Goal: Task Accomplishment & Management: Manage account settings

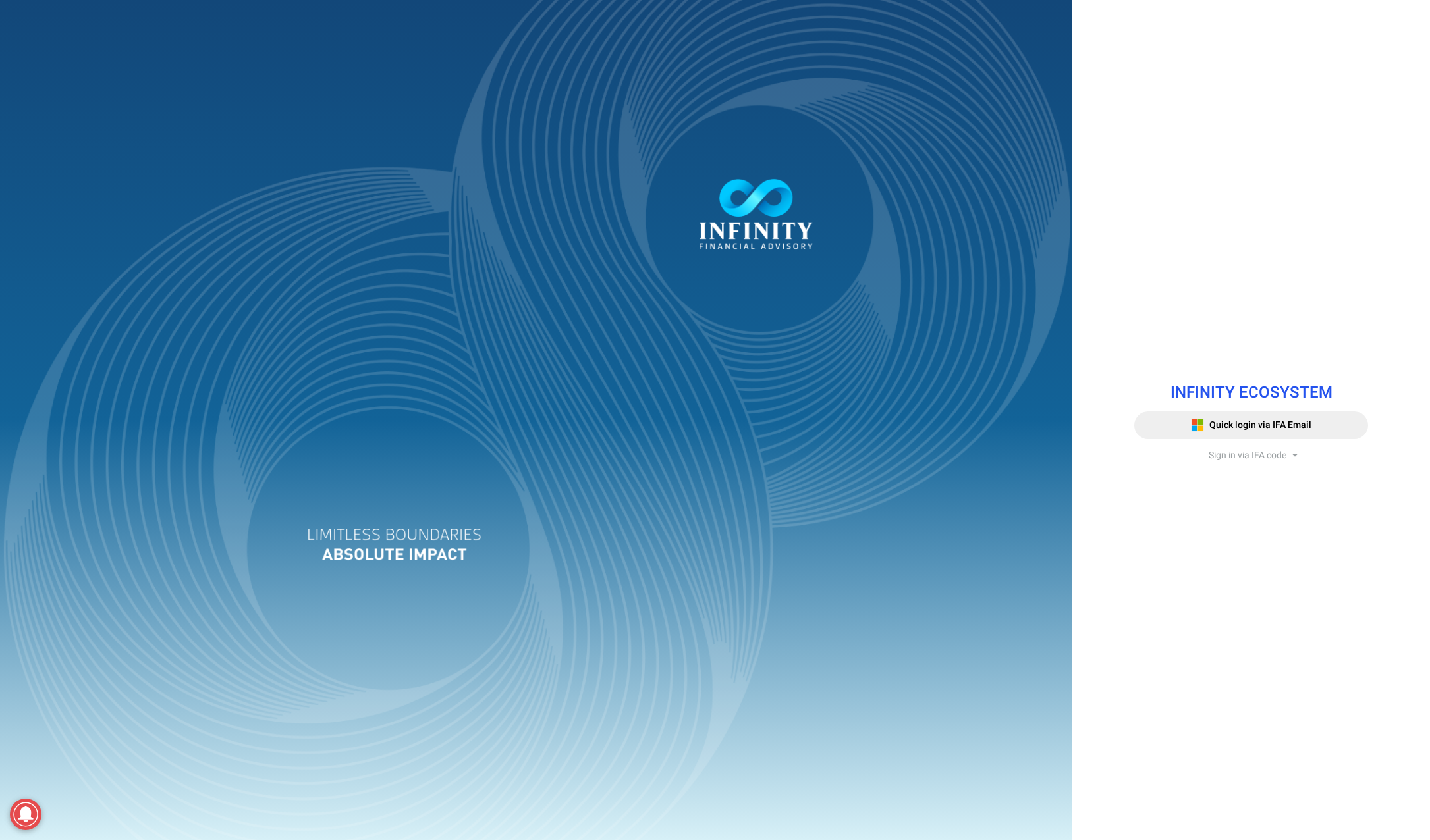
click at [1262, 451] on span "Sign in via IFA code" at bounding box center [1247, 455] width 77 height 14
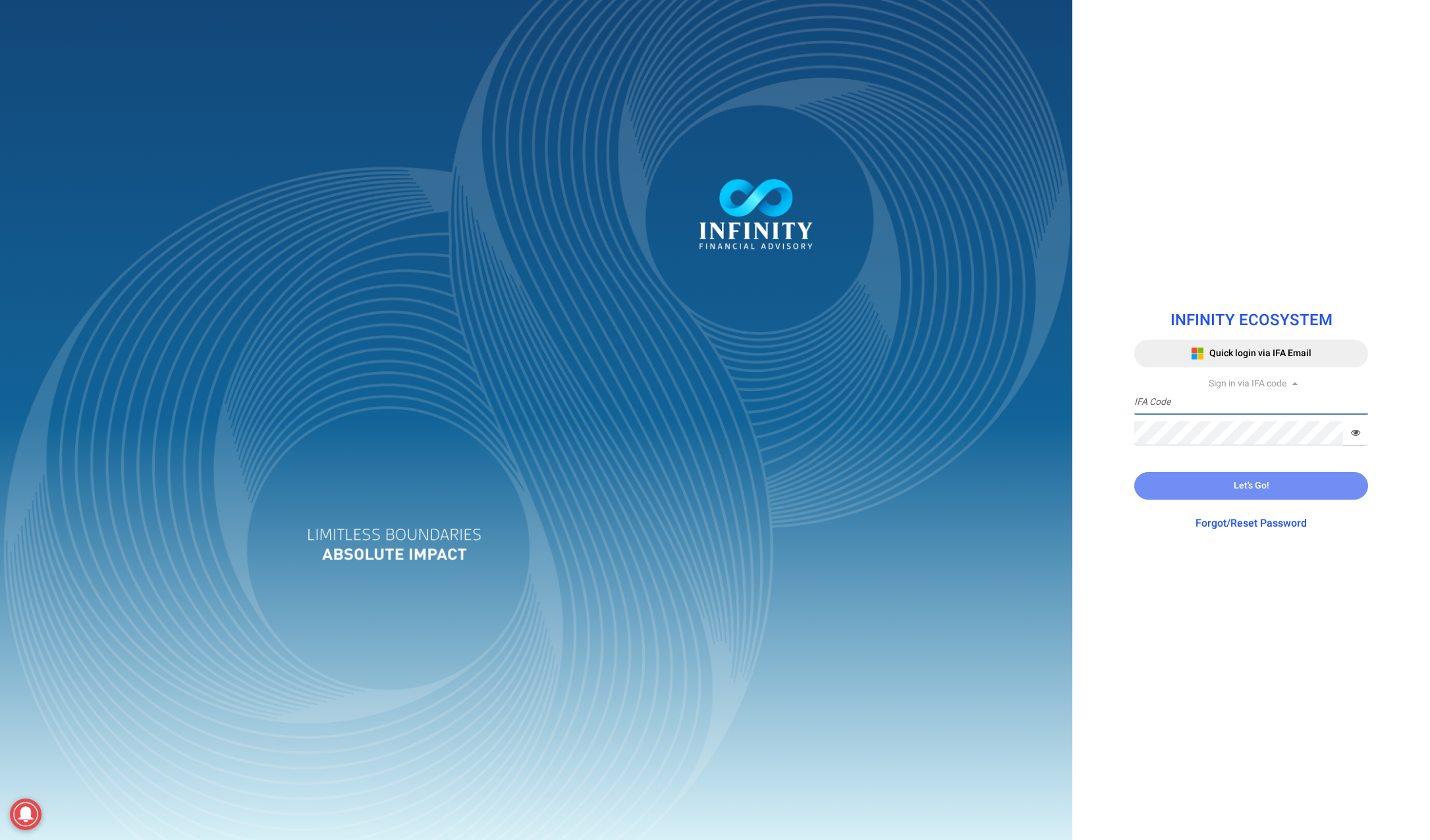
click at [1201, 408] on input "text" at bounding box center [1251, 403] width 234 height 25
click at [1213, 400] on input "text" at bounding box center [1251, 403] width 234 height 25
paste input "IFA0051"
type input "IFA0051"
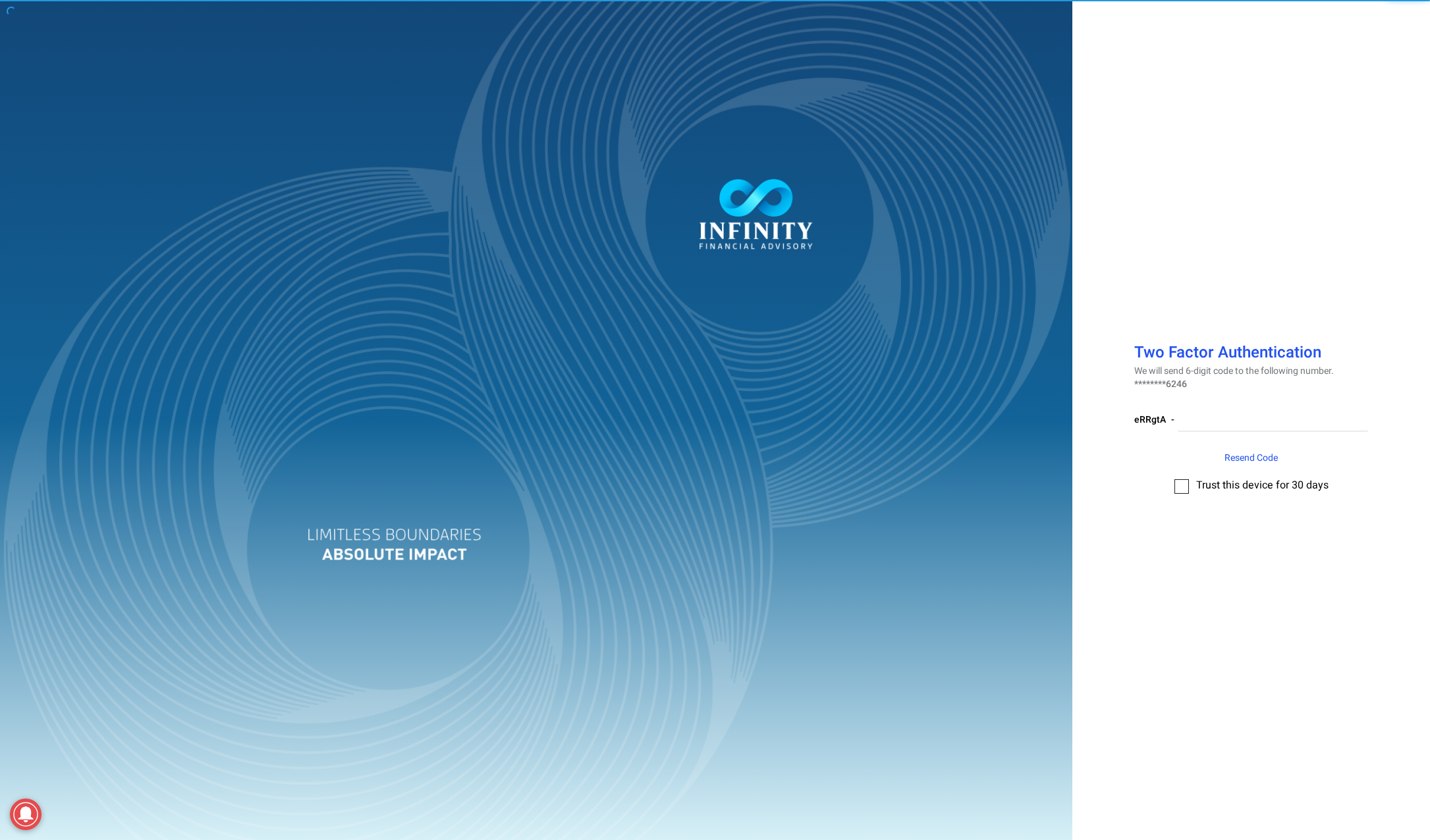
click at [1175, 481] on div at bounding box center [715, 420] width 1430 height 840
click at [1179, 484] on div "Two Factor Authentication We will send 6-digit code to the following number. **…" at bounding box center [715, 420] width 1430 height 840
click at [1190, 490] on label at bounding box center [1184, 486] width 20 height 13
click at [1182, 482] on input "checkbox" at bounding box center [1182, 482] width 0 height 0
click at [1274, 419] on input "number" at bounding box center [1272, 420] width 190 height 25
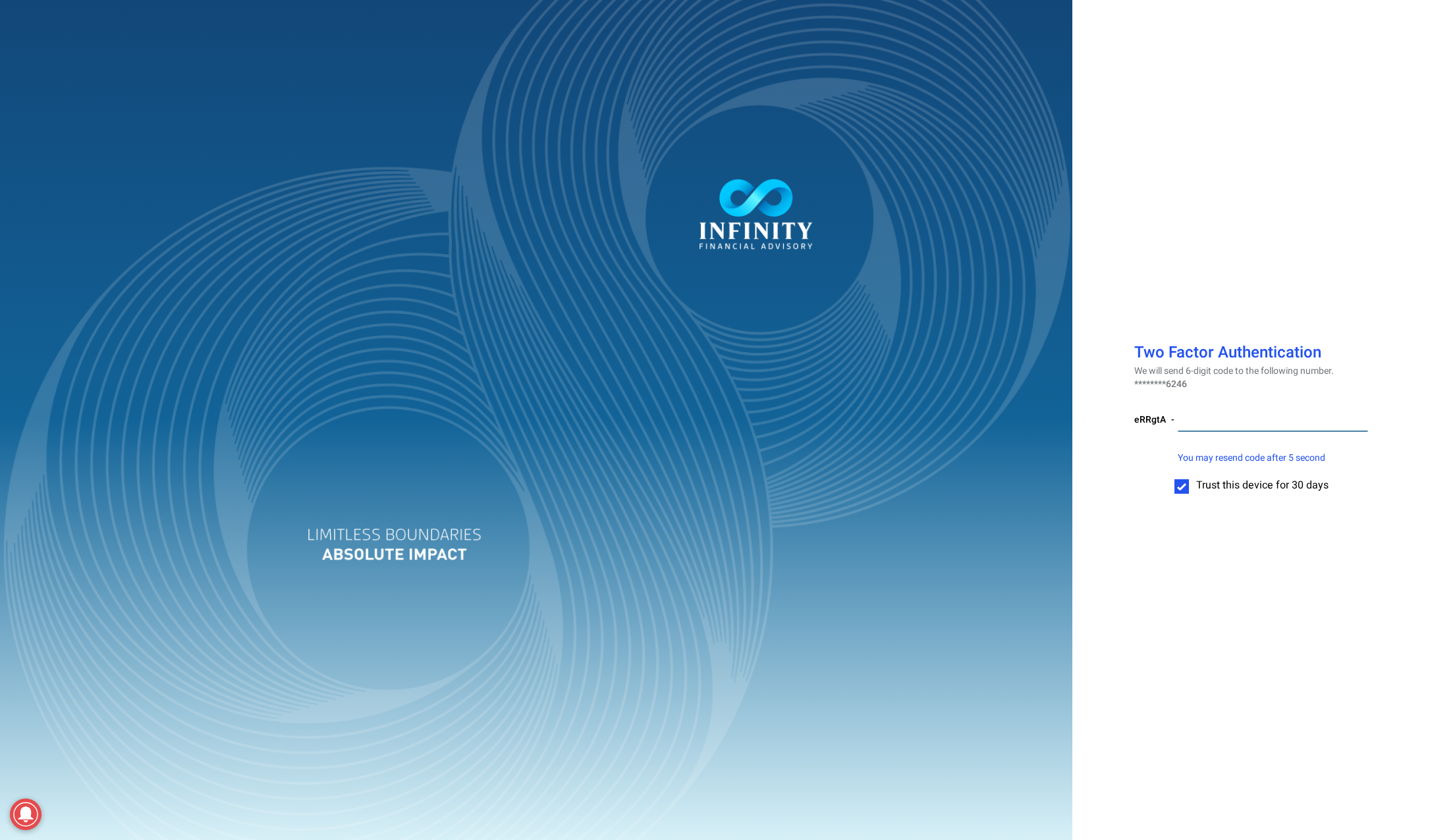
paste input "542677"
type input "542677"
